Goal: Transaction & Acquisition: Purchase product/service

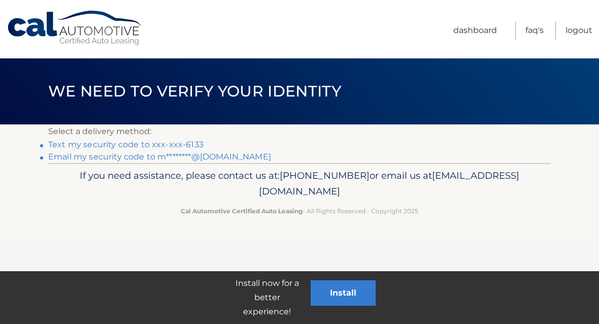
click at [168, 146] on link "Text my security code to xxx-xxx-6133" at bounding box center [125, 145] width 155 height 10
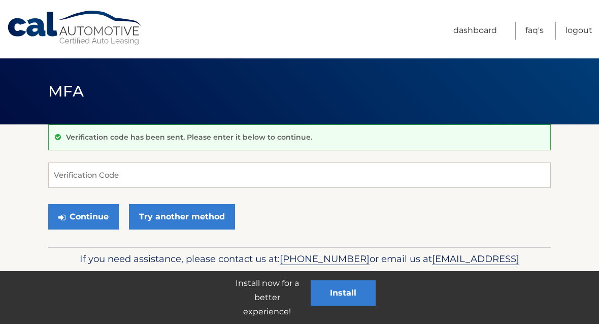
click at [152, 190] on form "Verification Code Continue Try another method" at bounding box center [299, 198] width 503 height 72
click at [152, 180] on input "Verification Code" at bounding box center [299, 174] width 503 height 25
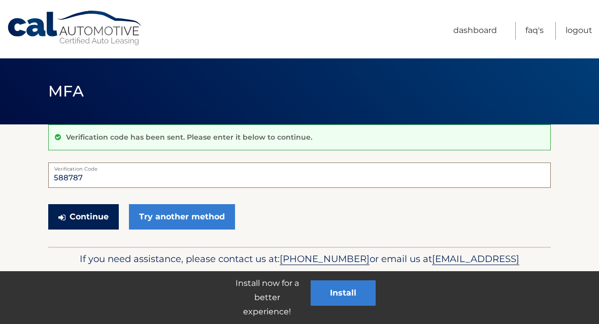
type input "588787"
click at [92, 210] on button "Continue" at bounding box center [83, 216] width 71 height 25
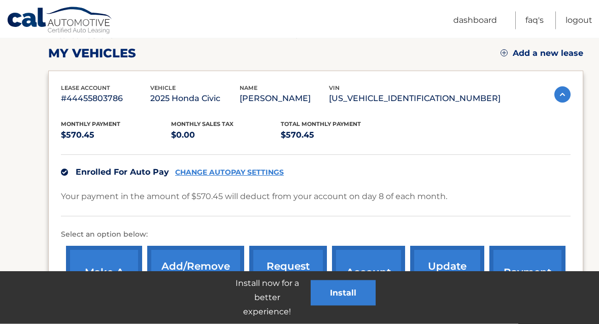
scroll to position [155, 0]
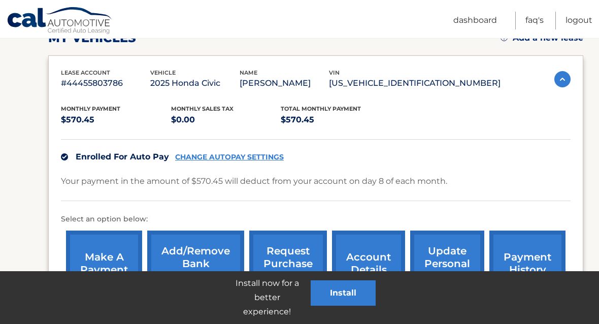
click at [115, 258] on link "make a payment" at bounding box center [104, 264] width 76 height 67
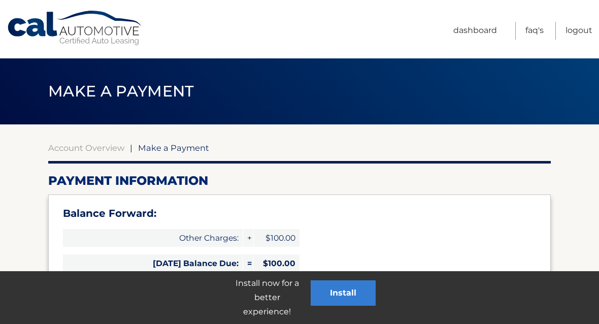
select select "MmEwMzM0YWQtNDM1MS00MmFhLWIwMDAtNDVhYzkxNDY0NGRh"
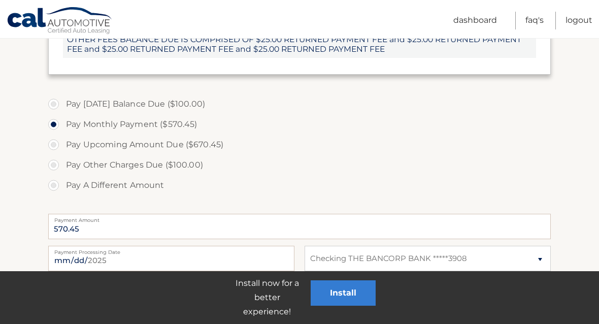
scroll to position [375, 0]
